Goal: Transaction & Acquisition: Purchase product/service

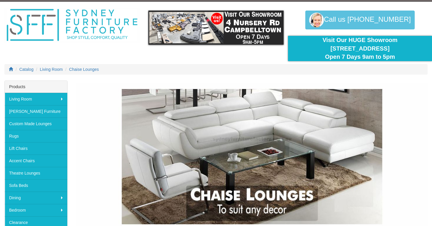
scroll to position [16, 0]
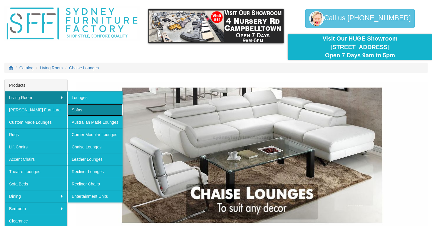
click at [78, 111] on link "Sofas" at bounding box center [94, 110] width 55 height 12
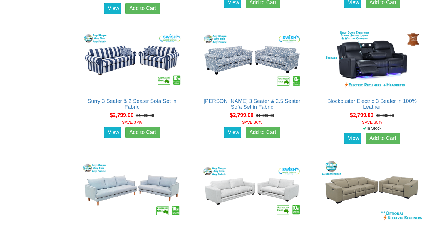
scroll to position [1070, 0]
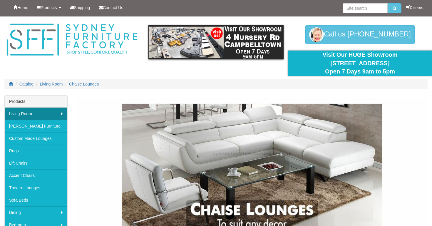
scroll to position [16, 0]
